Goal: Register for event/course

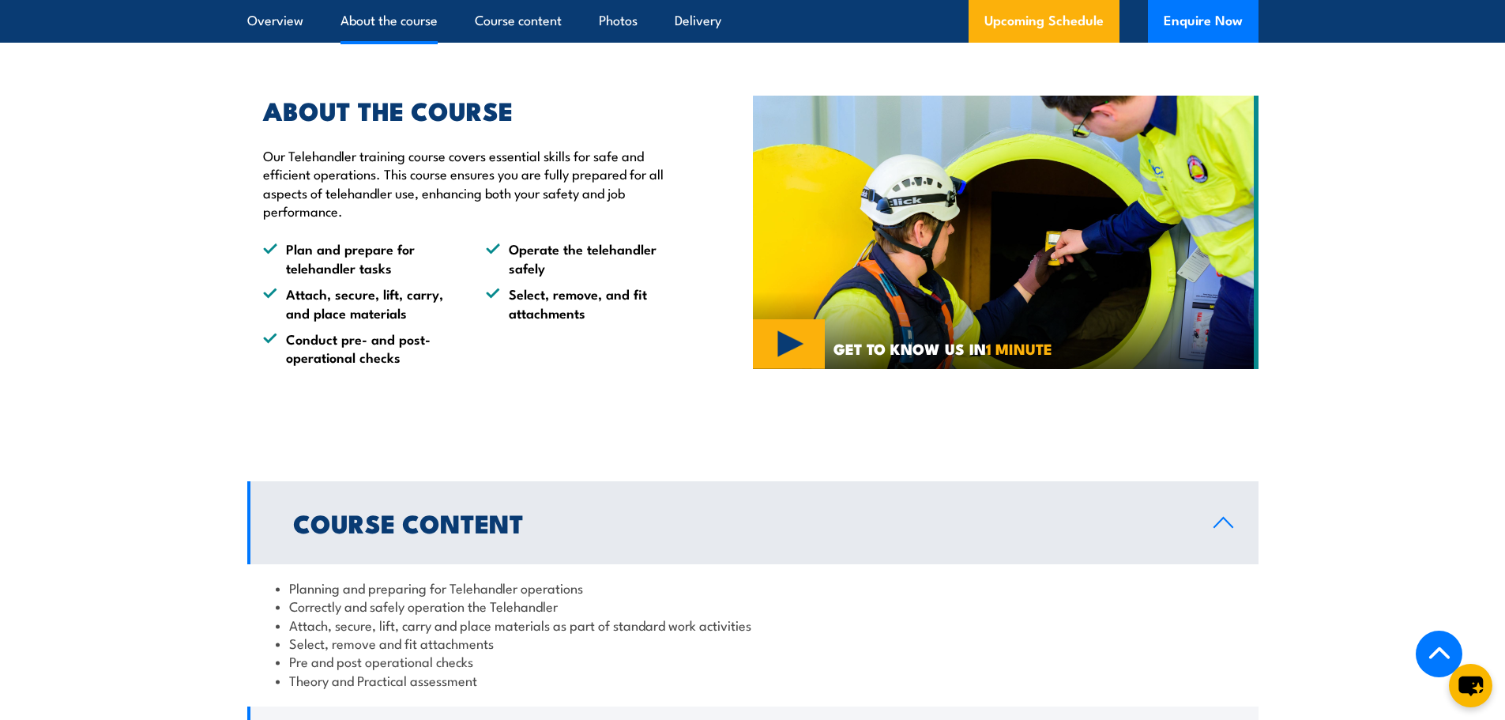
scroll to position [948, 0]
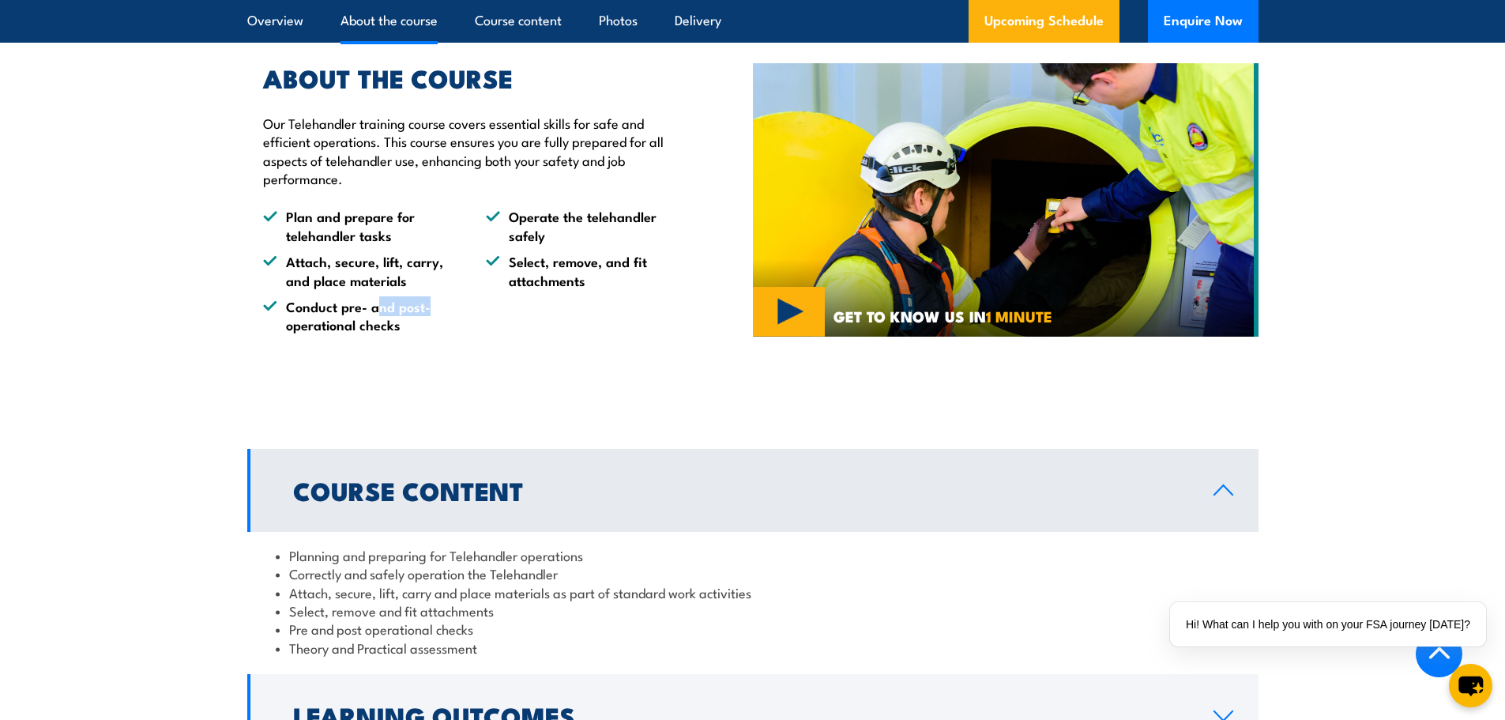
drag, startPoint x: 378, startPoint y: 352, endPoint x: 473, endPoint y: 347, distance: 95.8
click at [473, 333] on ul "Plan and prepare for telehandler tasks Operate the telehandler safely Attach, s…" at bounding box center [471, 270] width 417 height 126
click at [566, 289] on li "Select, remove, and fit attachments" at bounding box center [583, 270] width 194 height 37
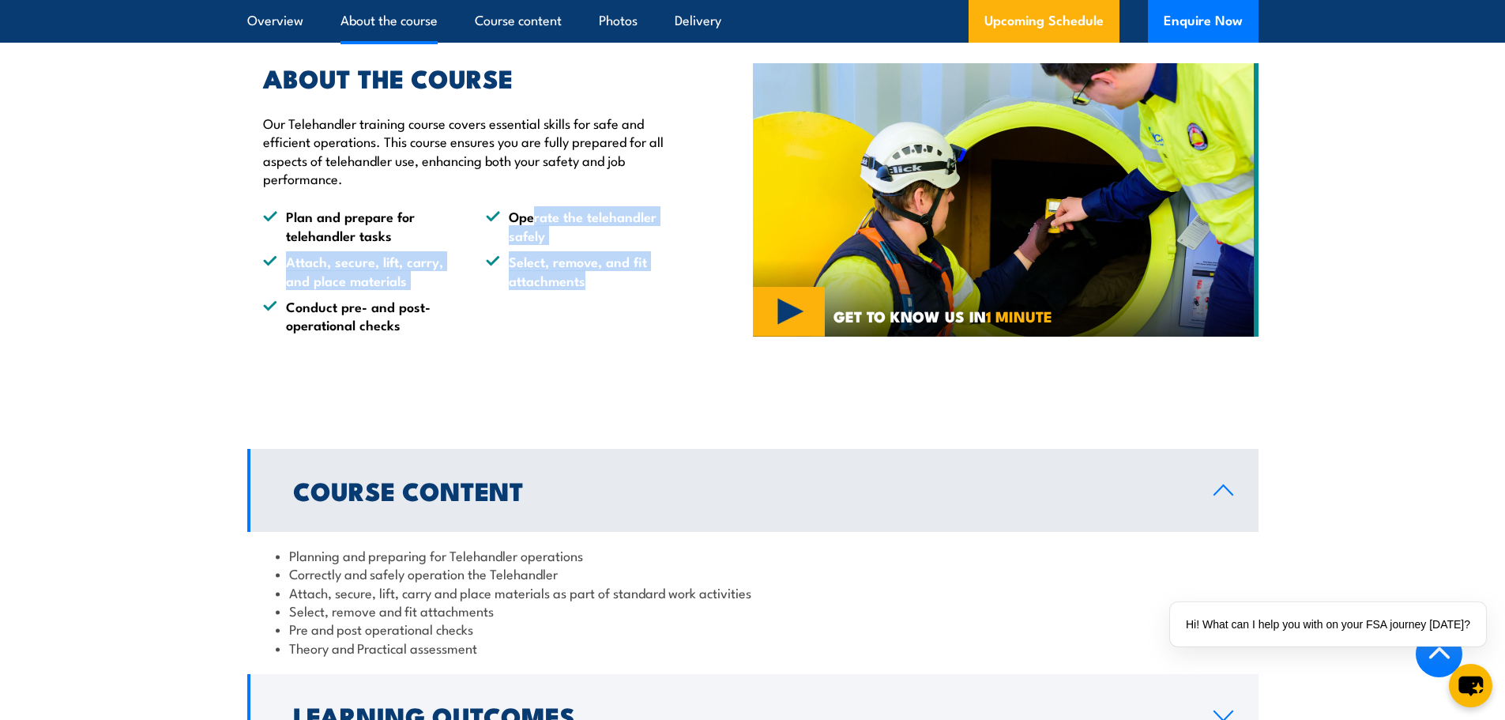
drag, startPoint x: 585, startPoint y: 318, endPoint x: 524, endPoint y: 248, distance: 93.5
click at [524, 248] on ul "Plan and prepare for telehandler tasks Operate the telehandler safely Attach, s…" at bounding box center [471, 270] width 417 height 126
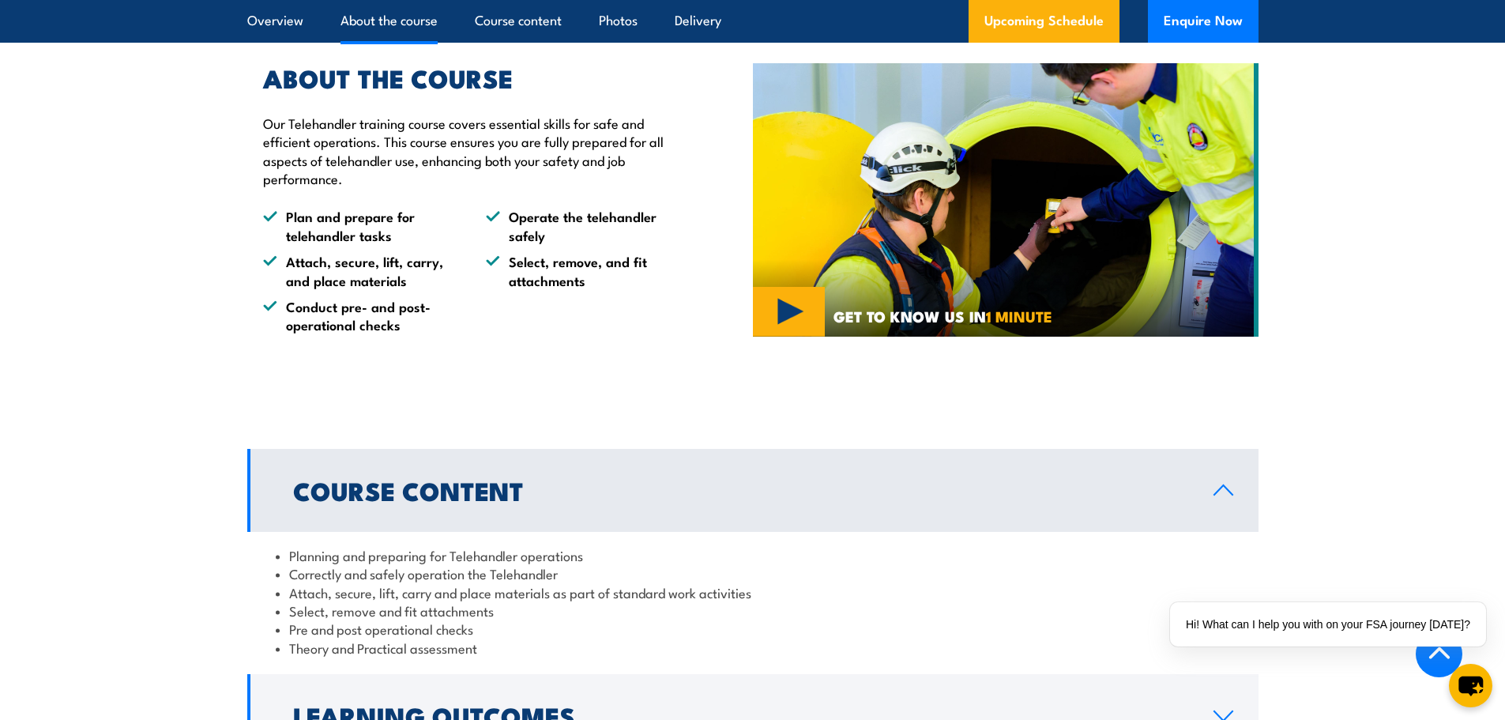
click at [522, 244] on li "Operate the telehandler safely" at bounding box center [583, 225] width 194 height 37
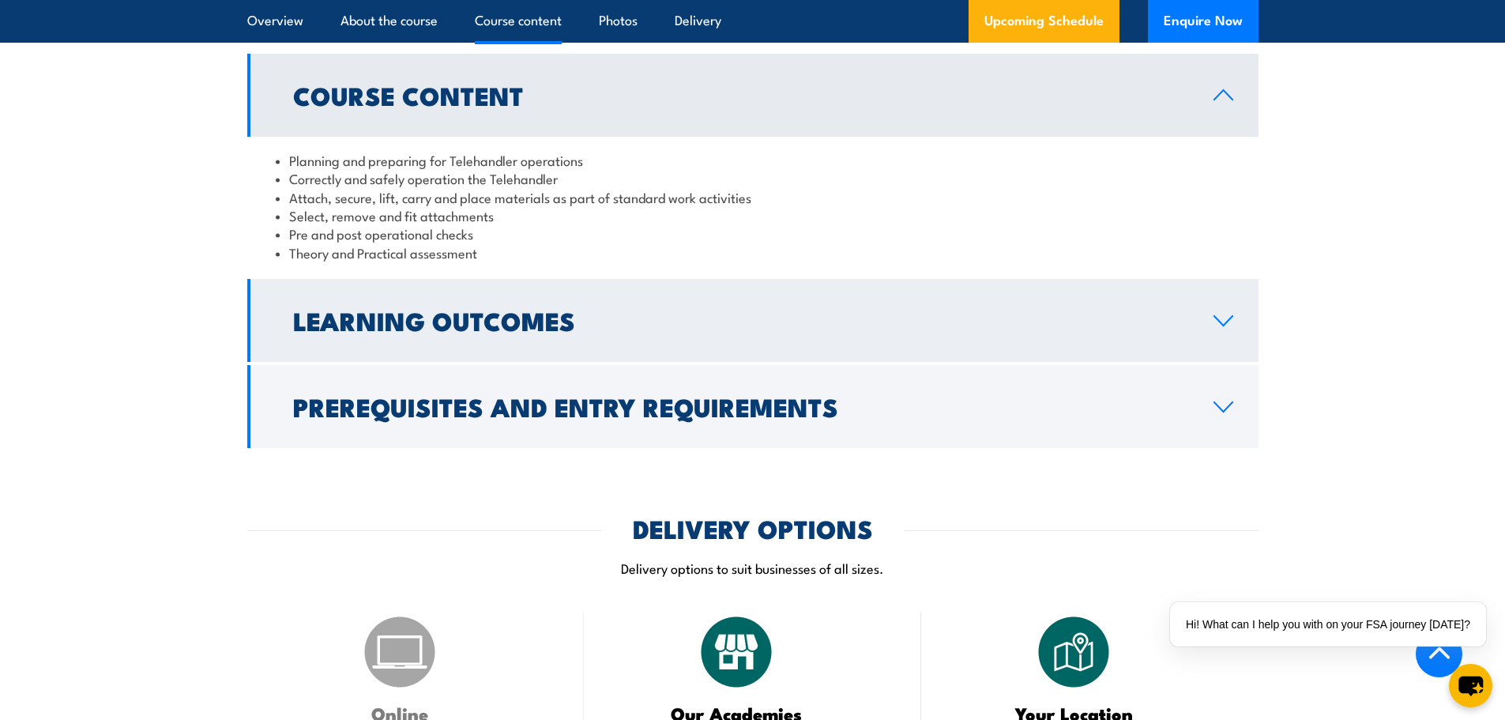
click at [611, 331] on link "Learning Outcomes" at bounding box center [752, 320] width 1011 height 83
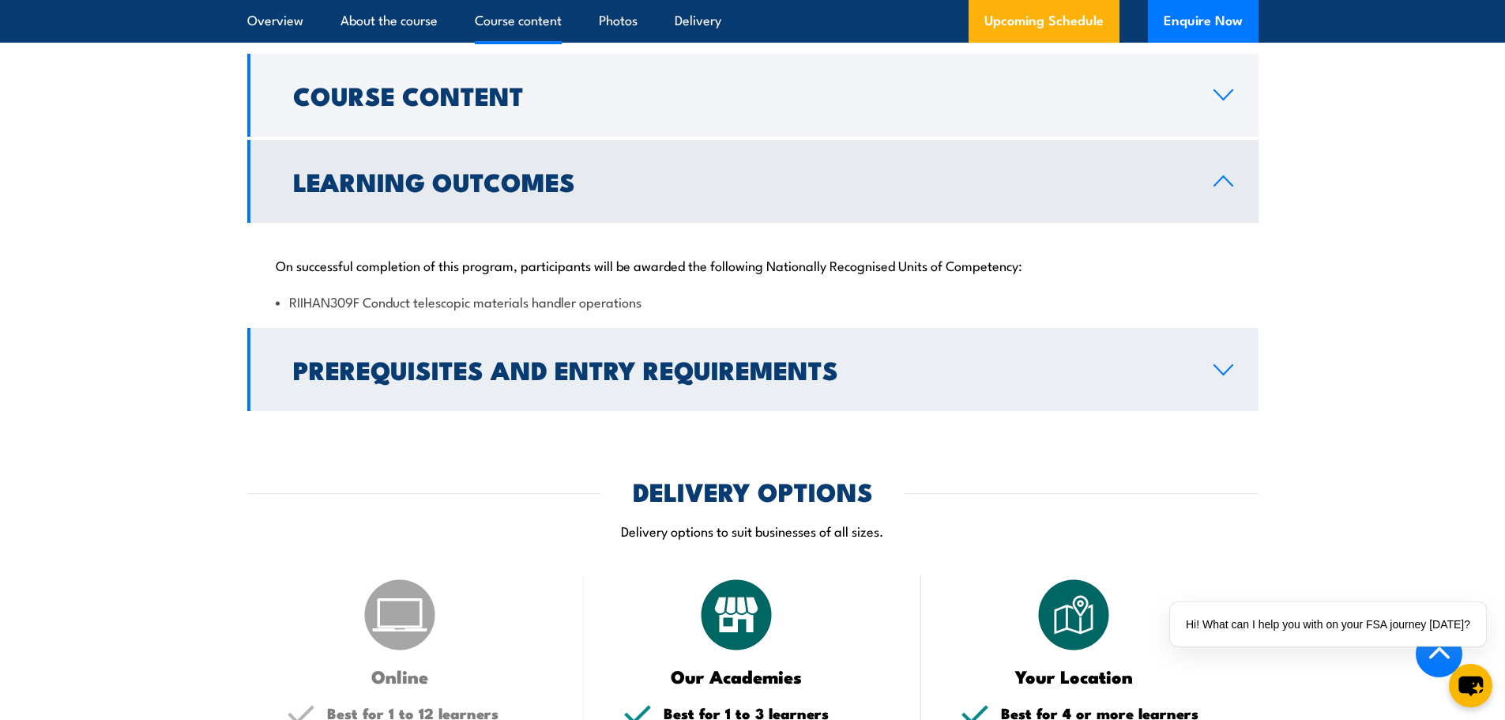
click at [602, 380] on h2 "Prerequisites and Entry Requirements" at bounding box center [740, 369] width 895 height 22
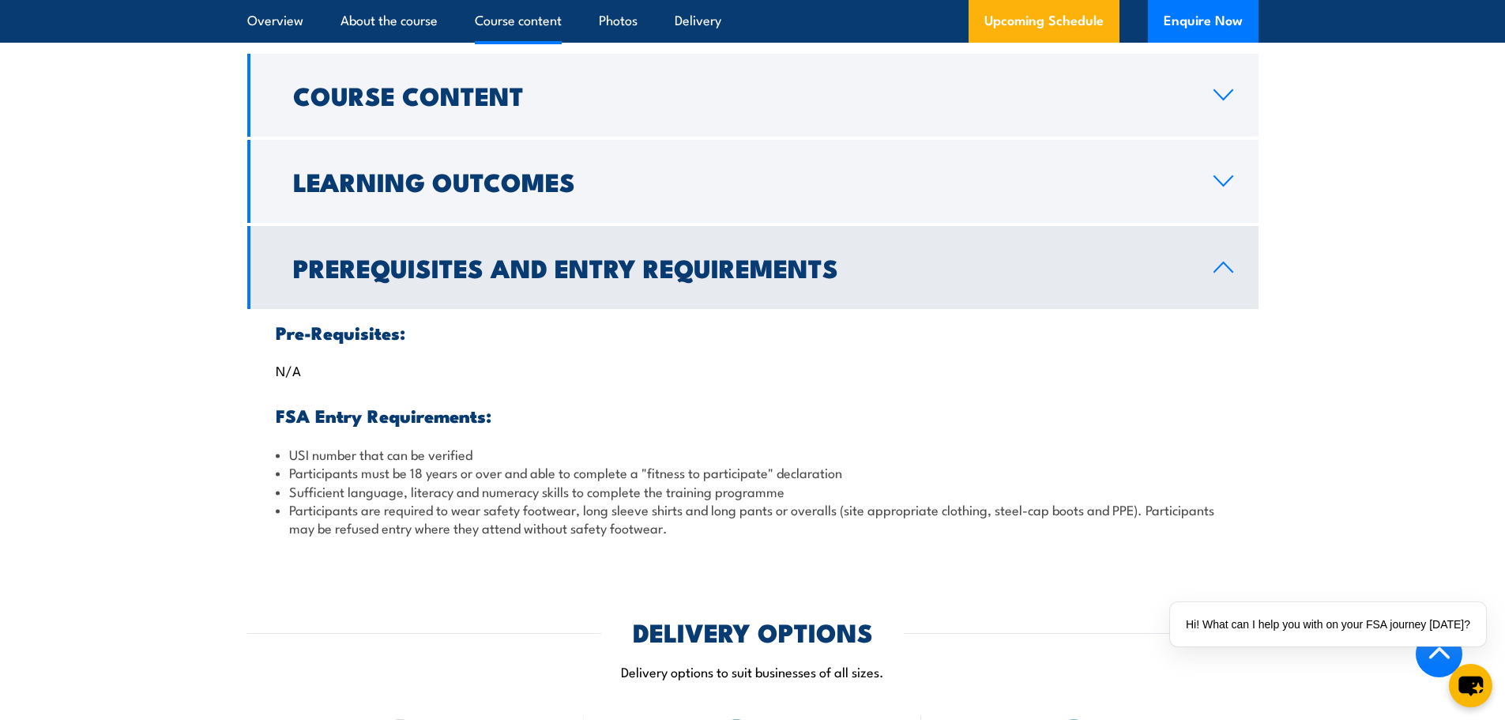
click at [514, 278] on h2 "Prerequisites and Entry Requirements" at bounding box center [740, 267] width 895 height 22
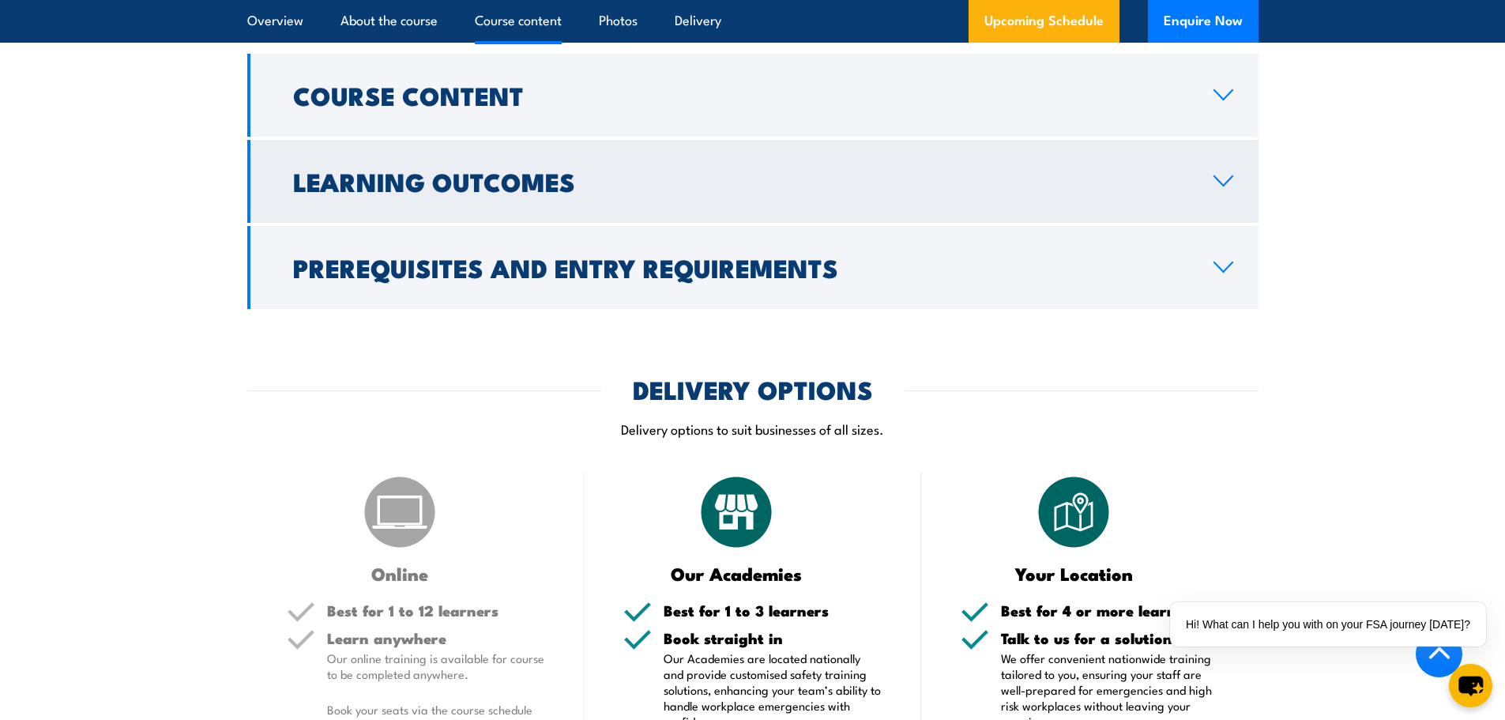
click at [521, 192] on h2 "Learning Outcomes" at bounding box center [740, 181] width 895 height 22
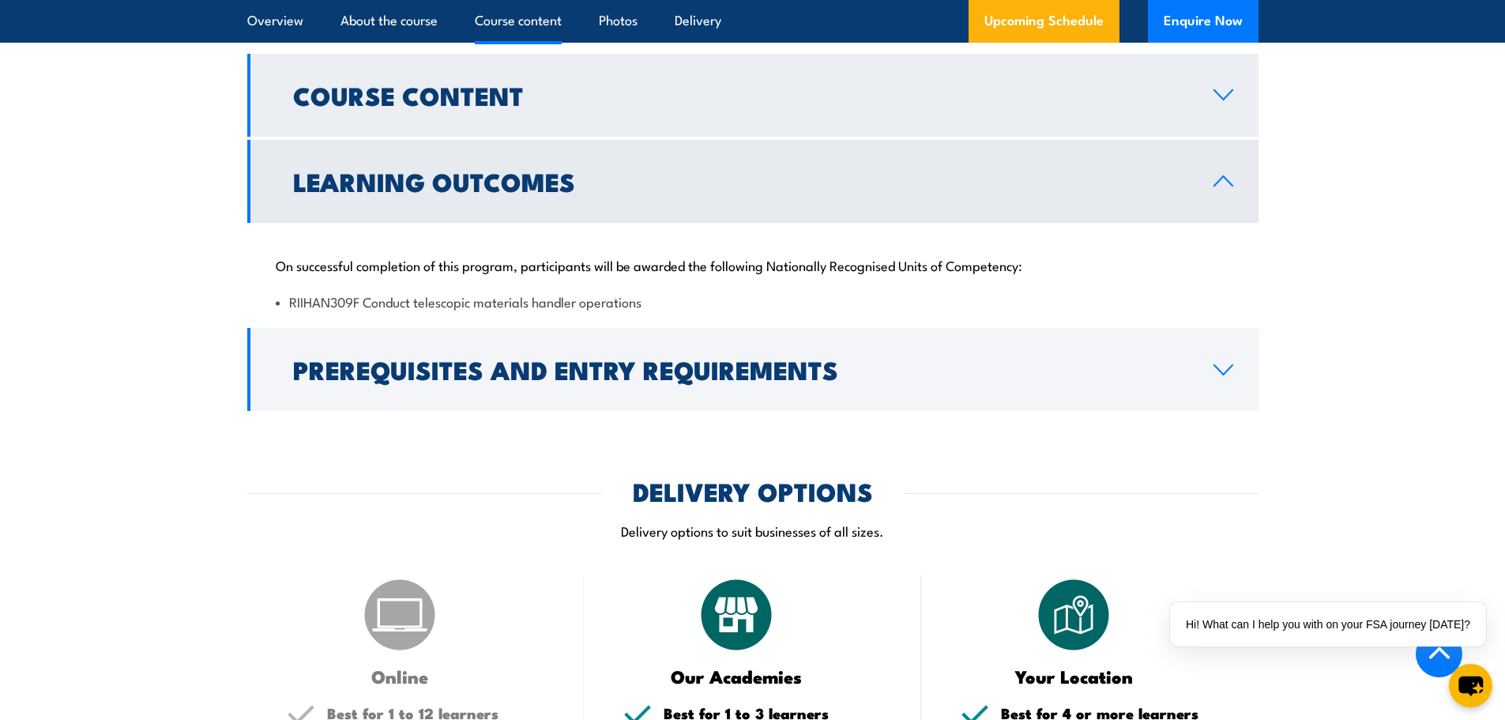
click at [519, 106] on h2 "Course Content" at bounding box center [740, 95] width 895 height 22
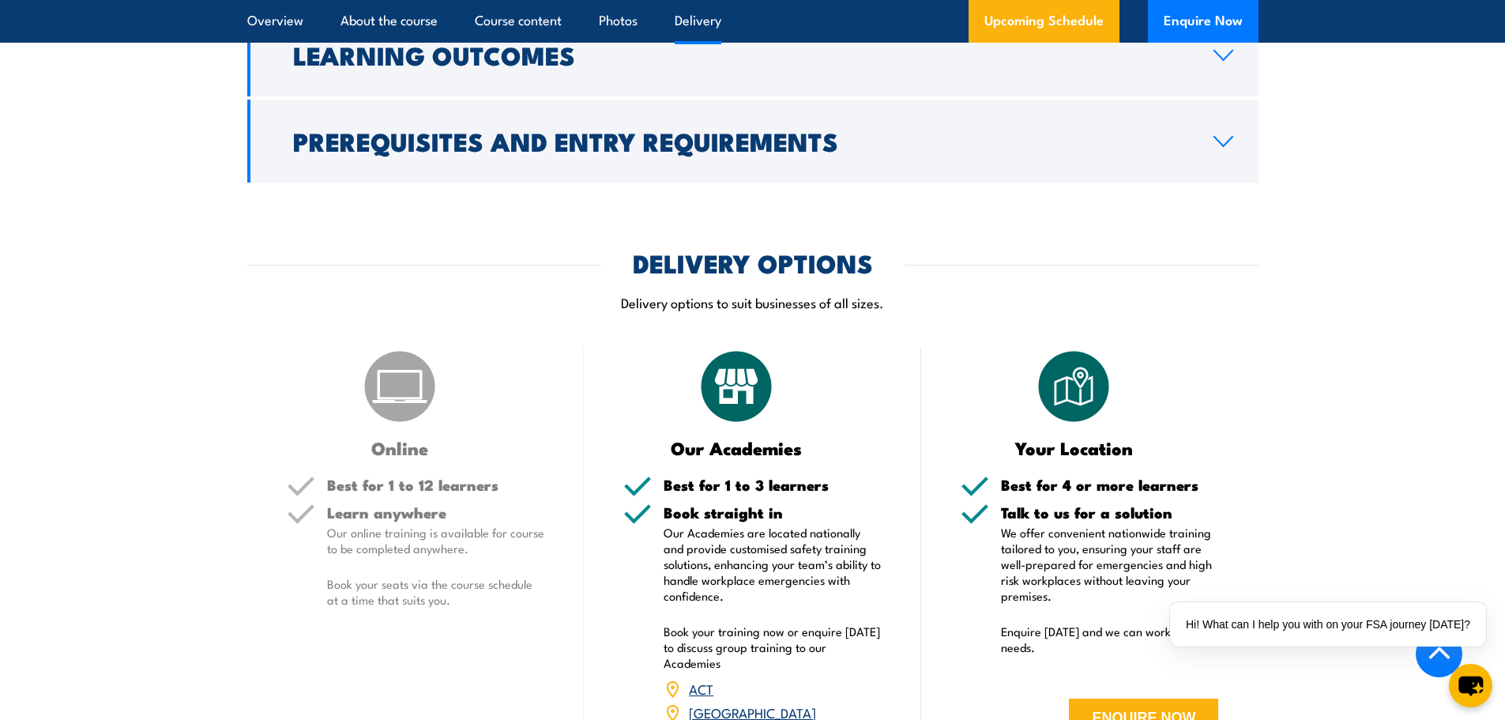
scroll to position [1817, 0]
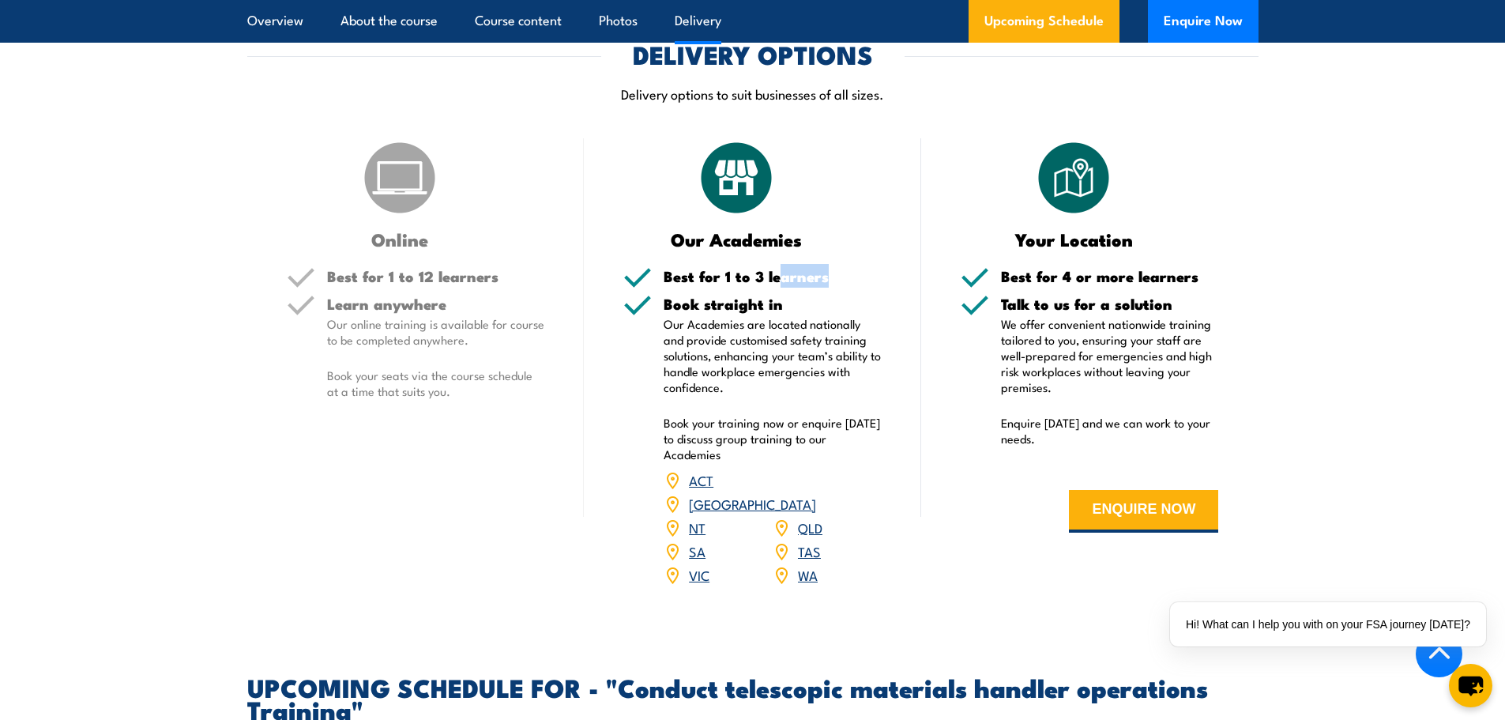
drag, startPoint x: 775, startPoint y: 319, endPoint x: 832, endPoint y: 313, distance: 57.2
click at [832, 284] on h5 "Best for 1 to 3 learners" at bounding box center [773, 276] width 218 height 15
click at [832, 357] on p "Our Academies are located nationally and provide customised safety training sol…" at bounding box center [773, 355] width 218 height 79
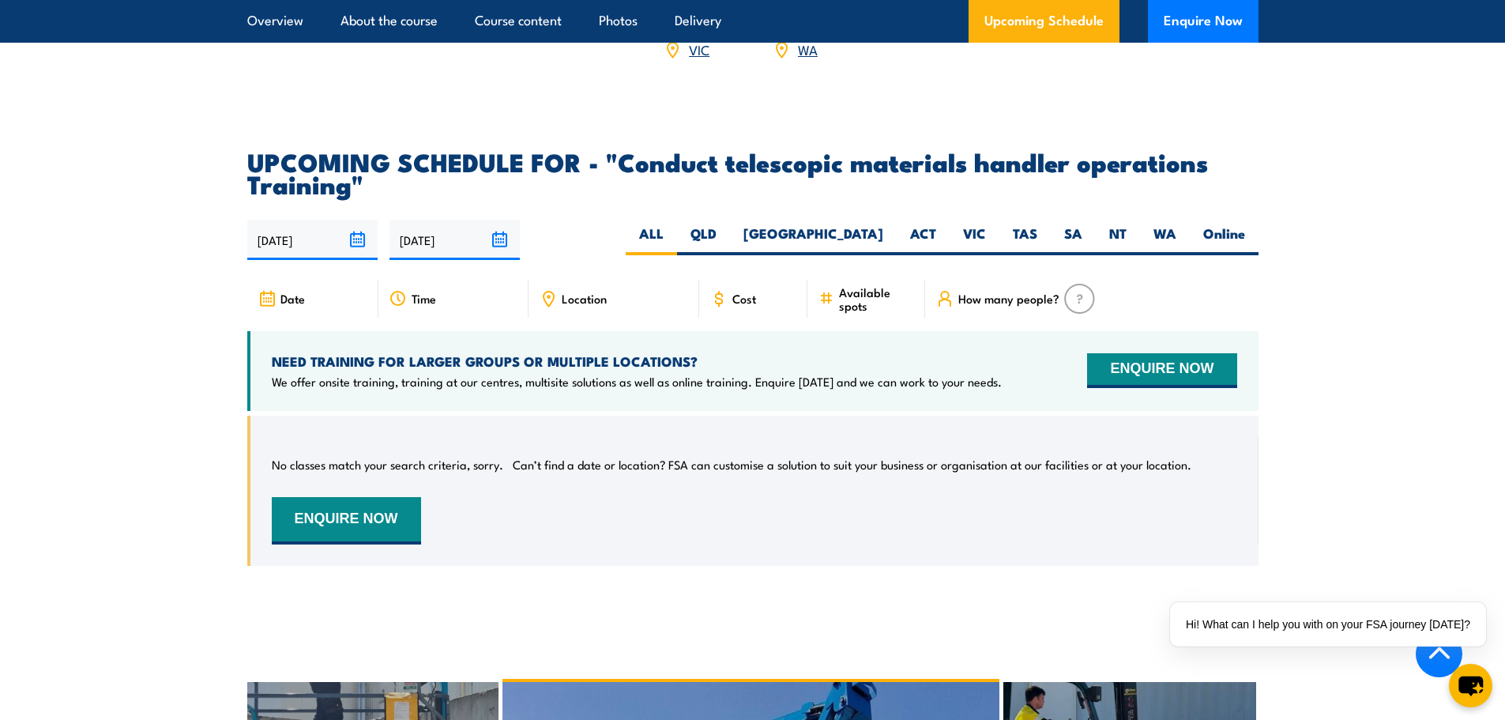
scroll to position [2370, 0]
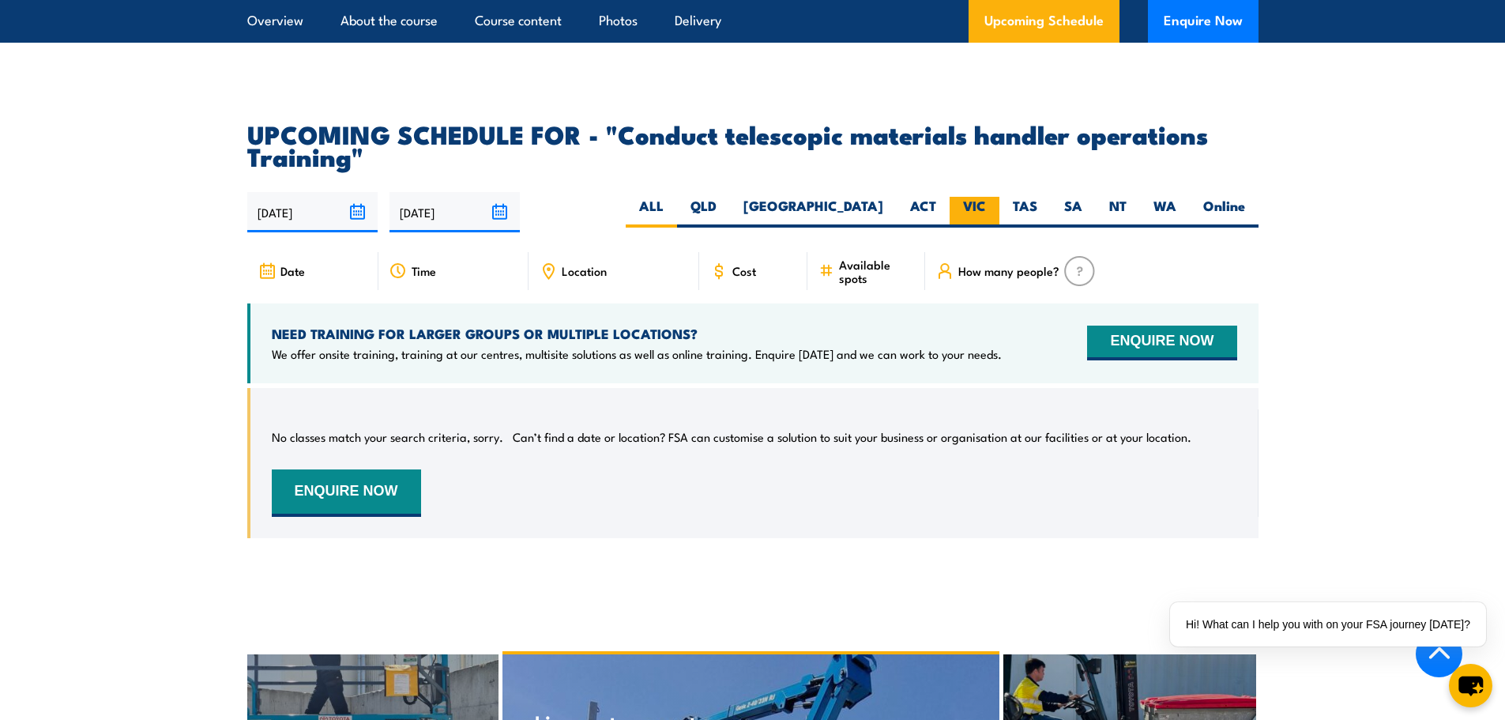
click at [989, 228] on label "VIC" at bounding box center [975, 212] width 50 height 31
click at [989, 207] on input "VIC" at bounding box center [991, 202] width 10 height 10
radio input "true"
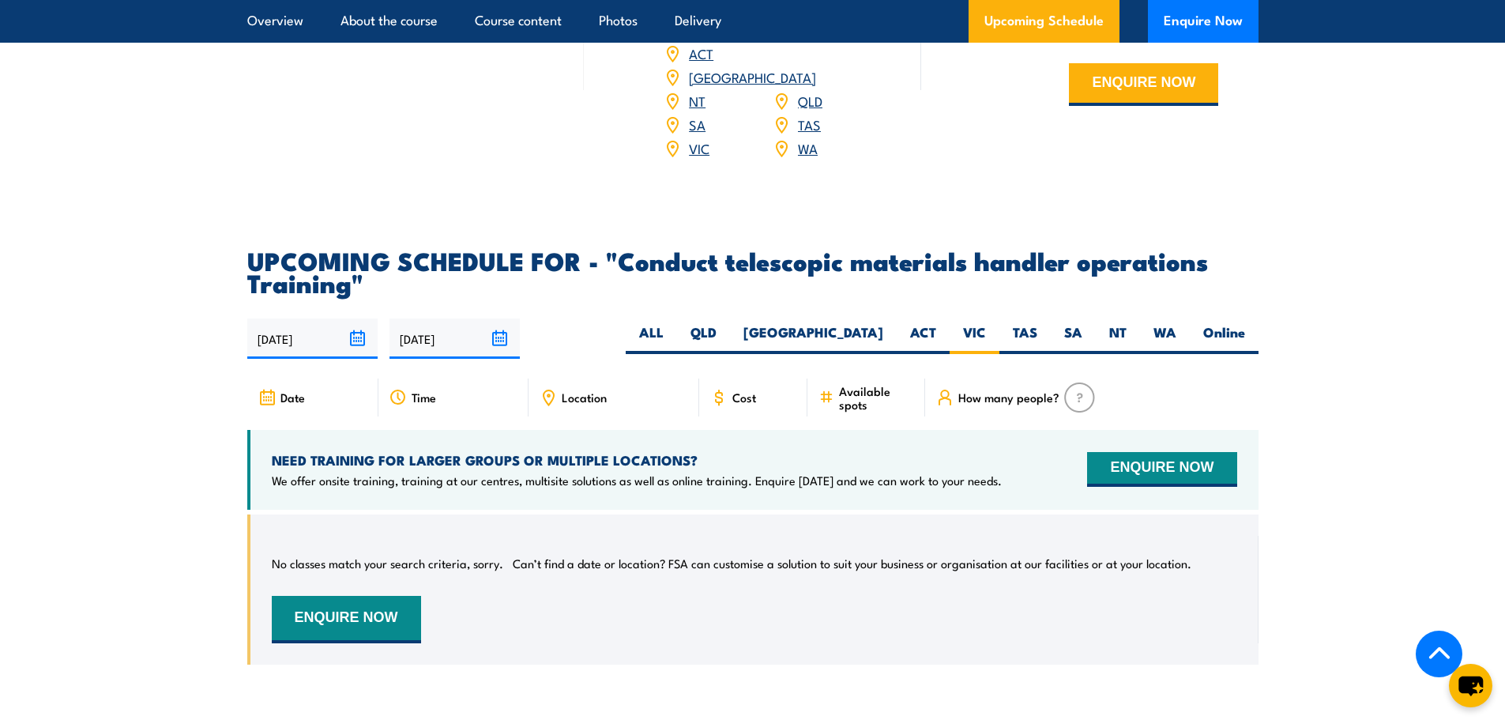
scroll to position [2426, 0]
